Goal: Task Accomplishment & Management: Manage account settings

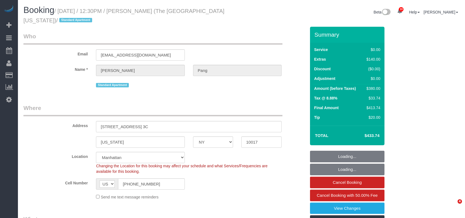
select select "NY"
select select "1"
select select "string:stripe-pm_1RvKcy4VGloSiKo75ga4ZeJF"
select select "object:828"
select select "1"
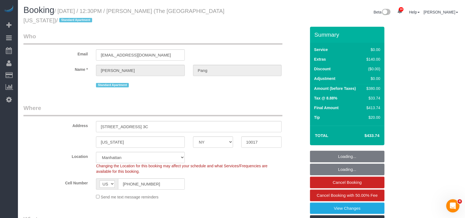
select select "number:56"
select select "number:79"
select select "number:15"
select select "number:6"
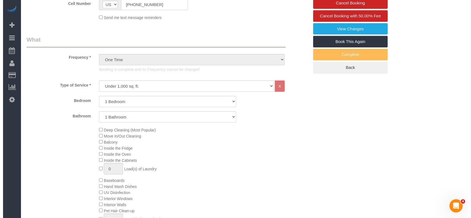
scroll to position [147, 0]
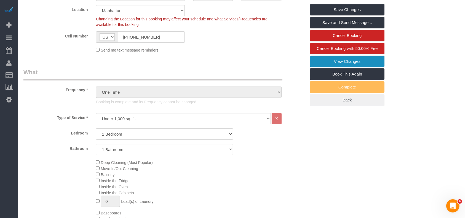
click at [351, 62] on link "View Changes" at bounding box center [347, 62] width 75 height 12
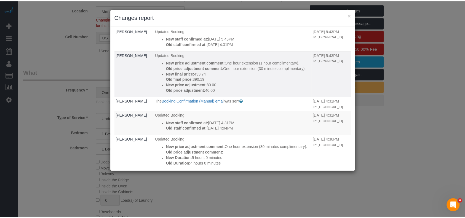
scroll to position [73, 0]
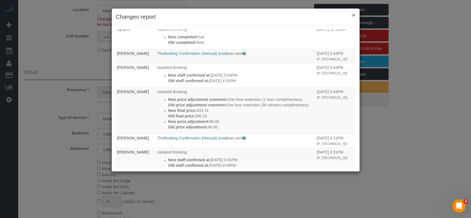
click at [354, 15] on button "×" at bounding box center [353, 15] width 3 height 6
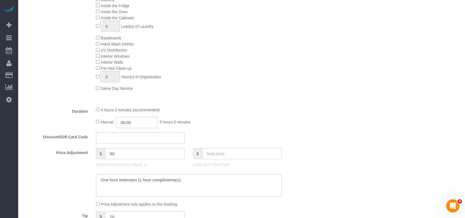
scroll to position [368, 0]
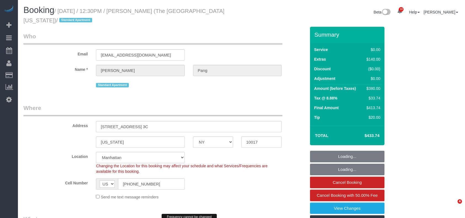
select select "NY"
select select "string:stripe-pm_1RvKcy4VGloSiKo75ga4ZeJF"
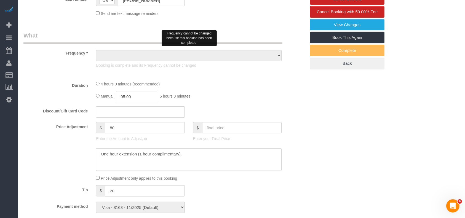
select select "object:724"
select select "number:56"
select select "number:79"
select select "number:15"
select select "number:6"
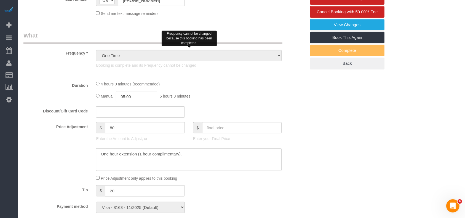
select select "1"
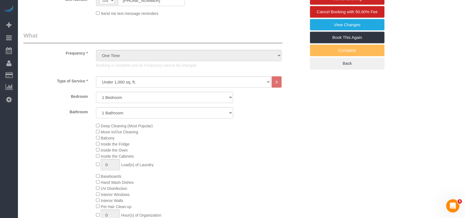
select select "object:1410"
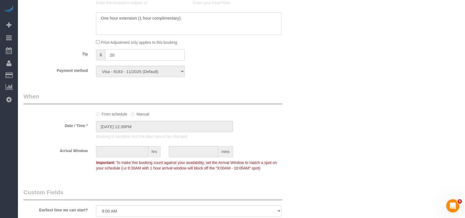
scroll to position [424, 0]
